Goal: Task Accomplishment & Management: Complete application form

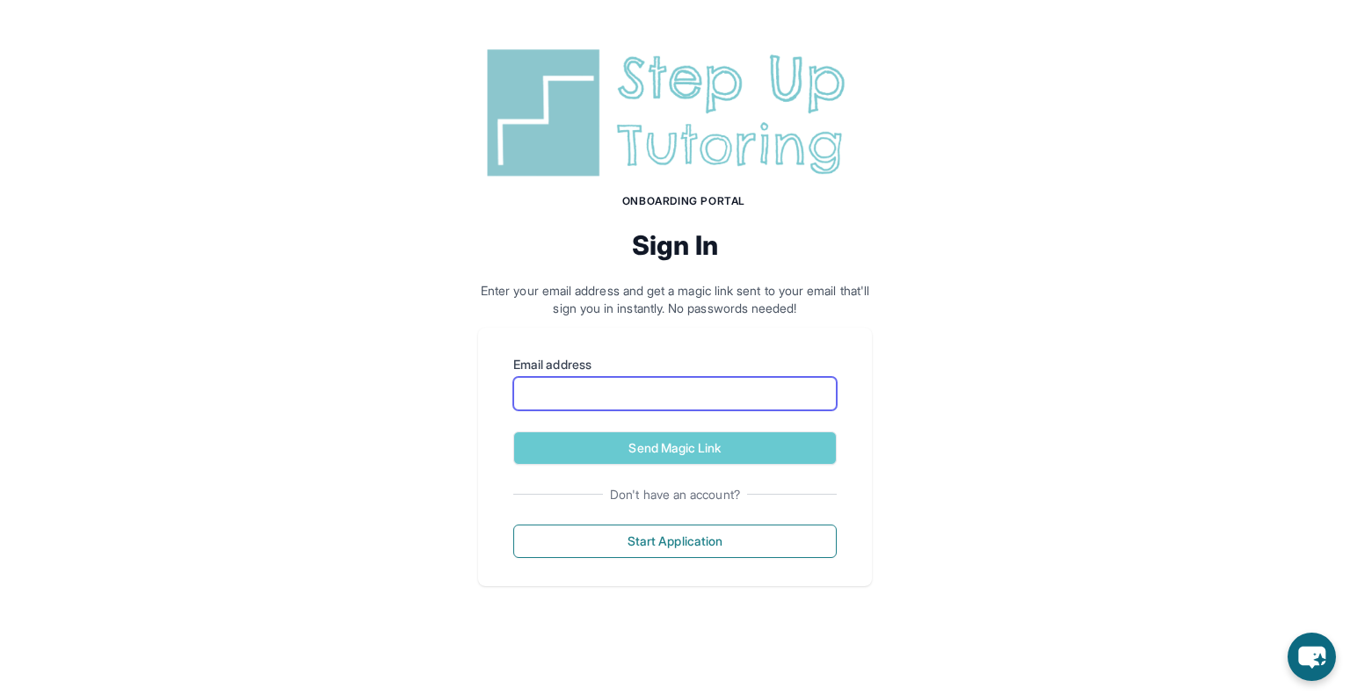
click at [685, 389] on input "Email address" at bounding box center [674, 393] width 323 height 33
type input "**********"
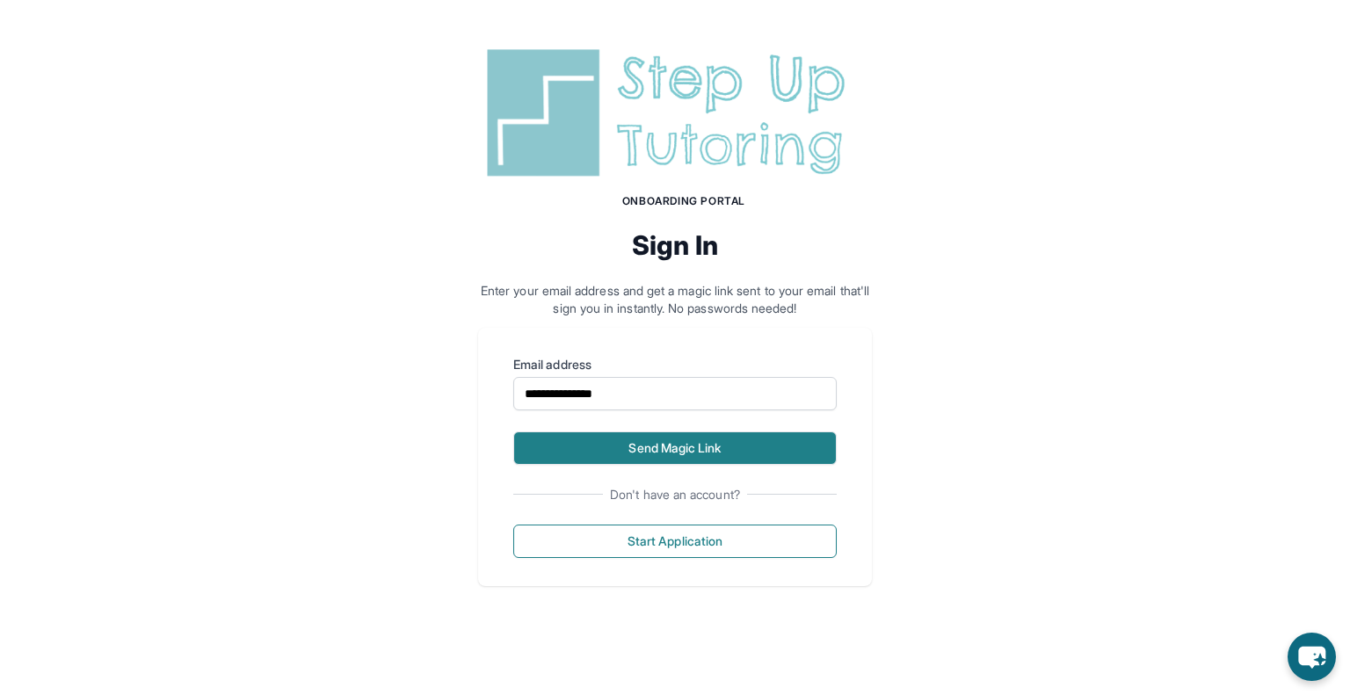
click at [645, 451] on button "Send Magic Link" at bounding box center [674, 448] width 323 height 33
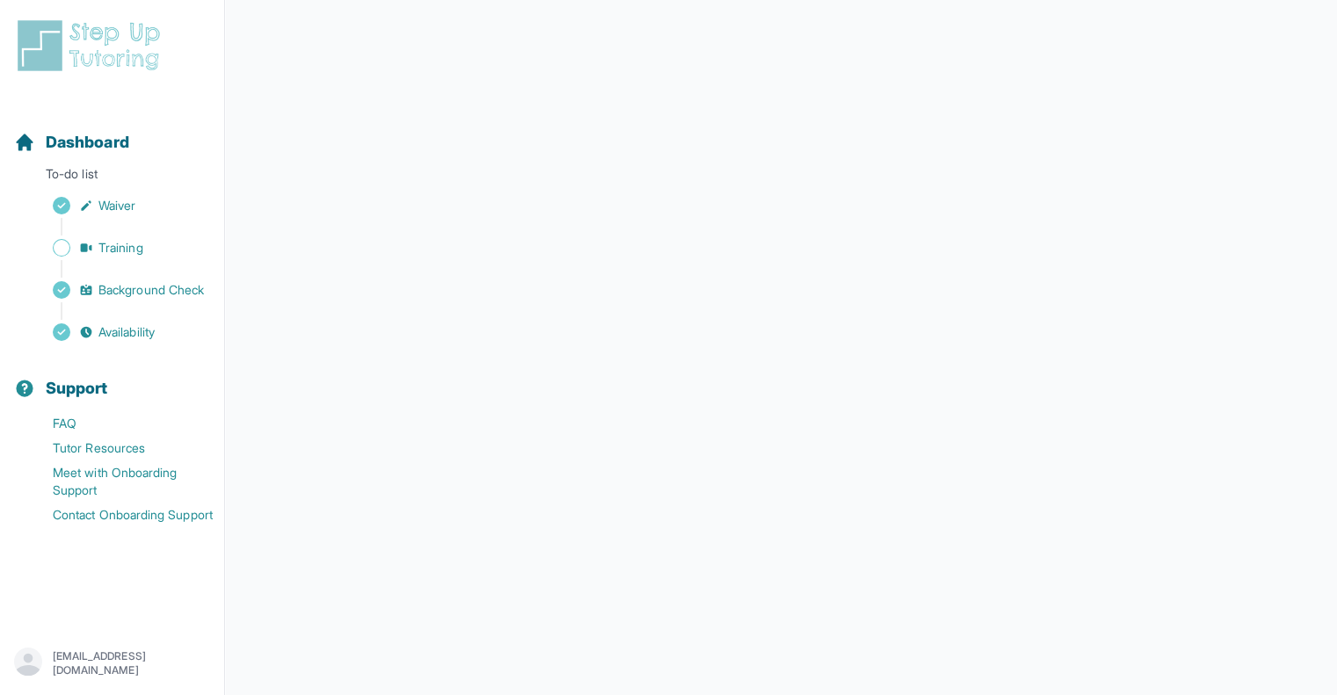
scroll to position [179, 0]
